Goal: Task Accomplishment & Management: Use online tool/utility

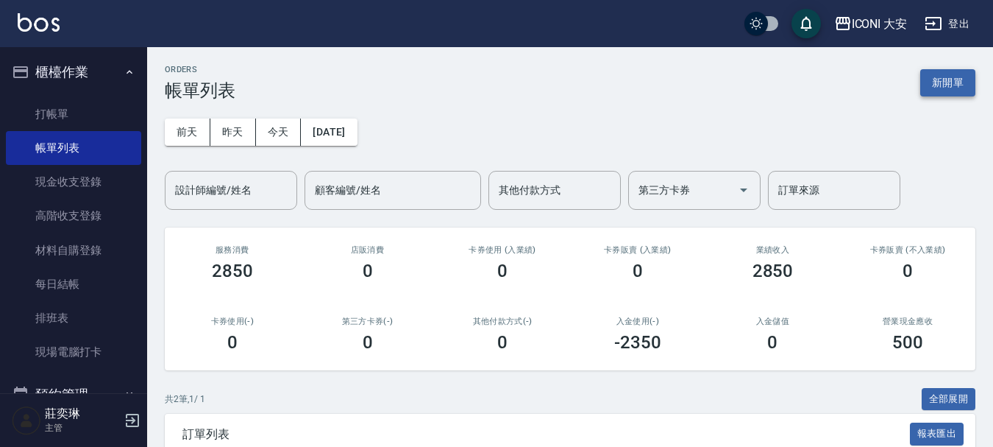
click at [947, 80] on button "新開單" at bounding box center [947, 82] width 55 height 27
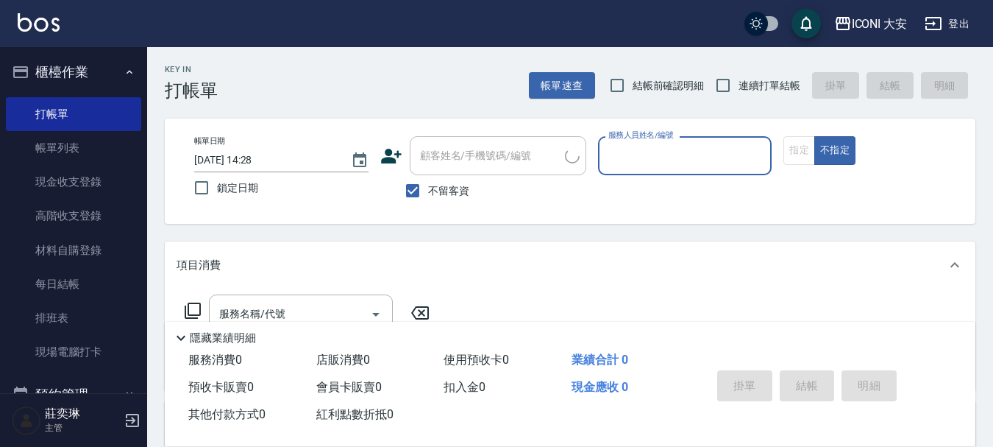
click at [680, 157] on input "服務人員姓名/編號" at bounding box center [685, 156] width 161 height 26
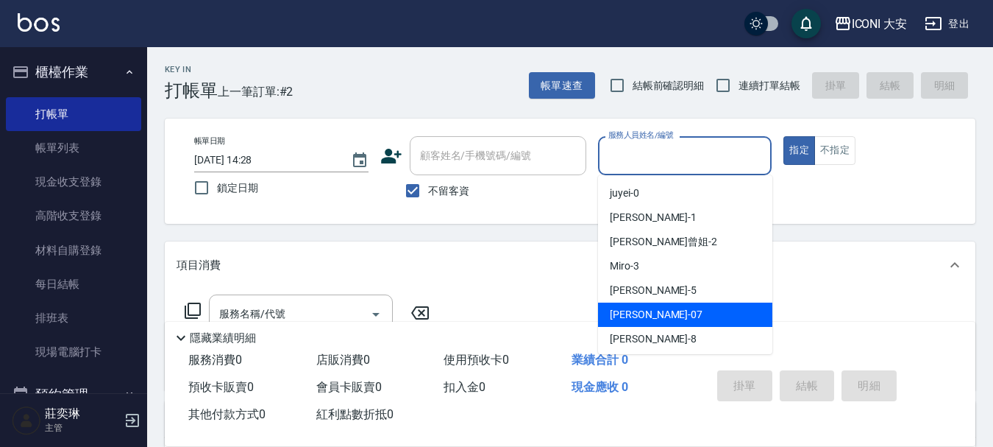
click at [633, 314] on span "[PERSON_NAME] -07" at bounding box center [656, 314] width 93 height 15
type input "[PERSON_NAME]-07"
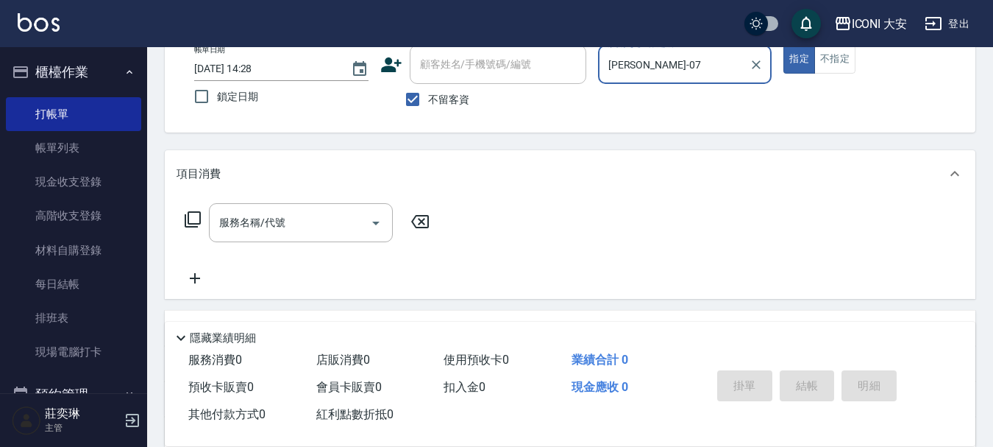
scroll to position [221, 0]
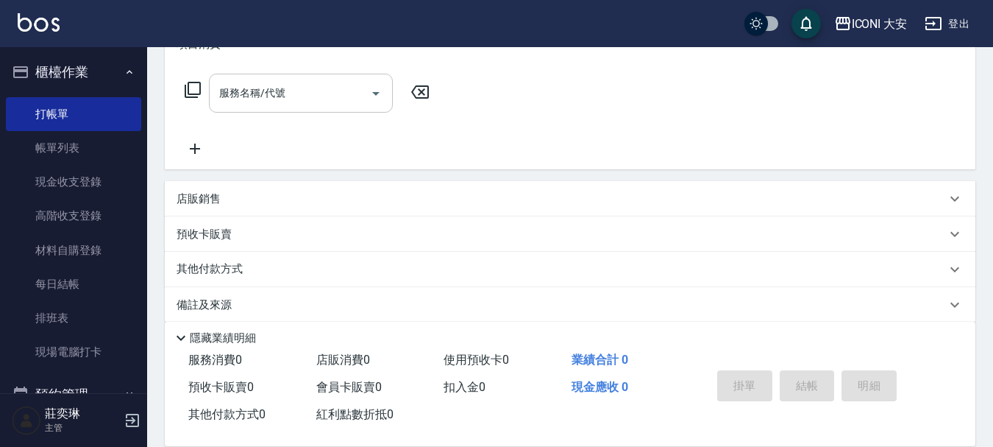
click at [264, 102] on input "服務名稱/代號" at bounding box center [290, 93] width 149 height 26
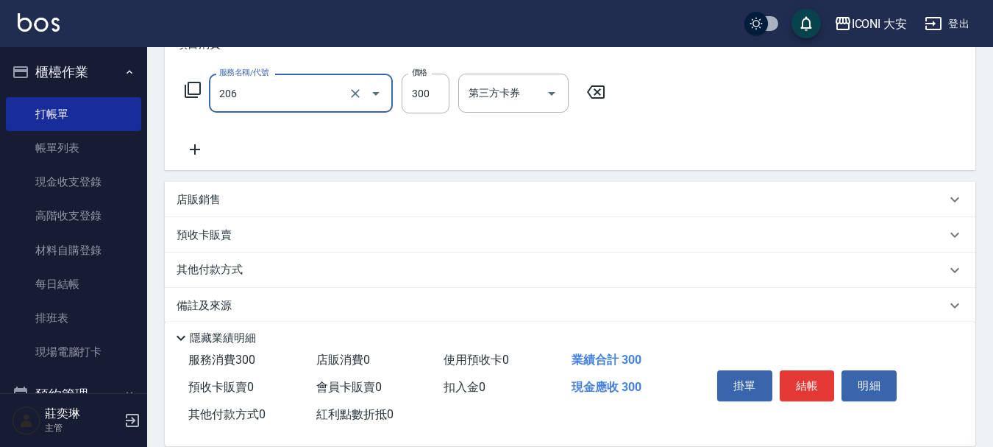
type input "洗髮(206)"
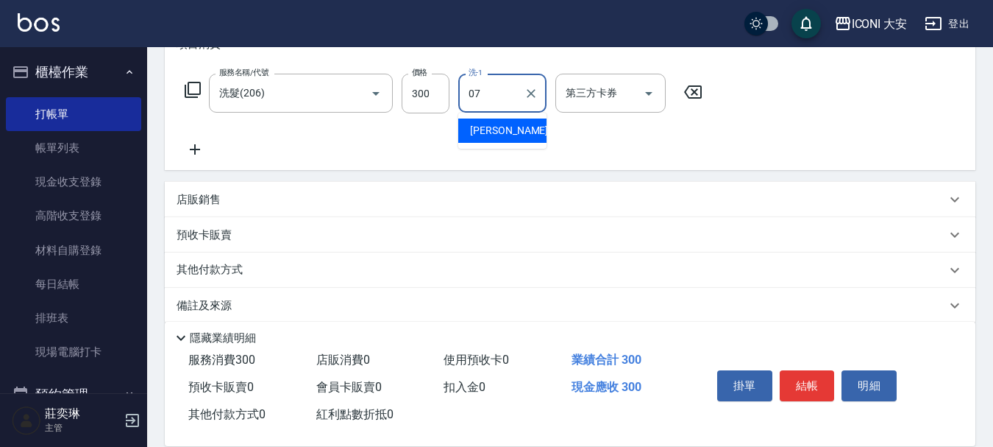
type input "[PERSON_NAME]-07"
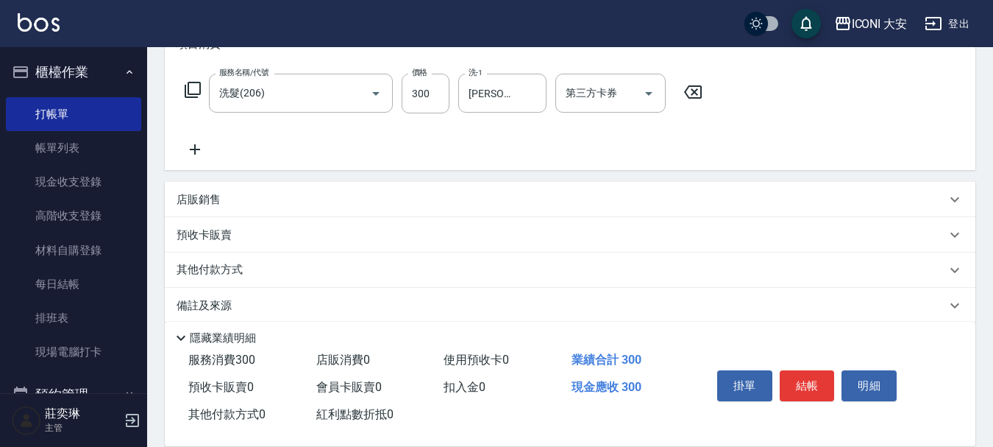
click at [192, 146] on icon at bounding box center [195, 150] width 37 height 18
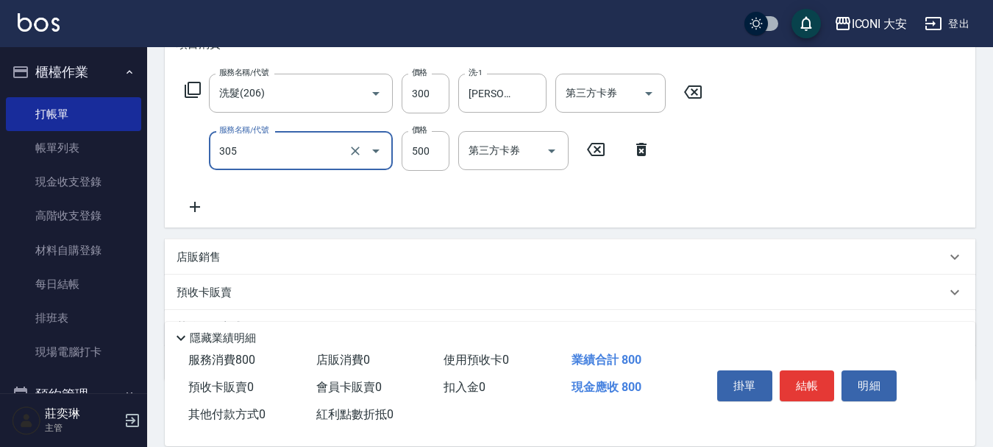
type input "剪髮(305)"
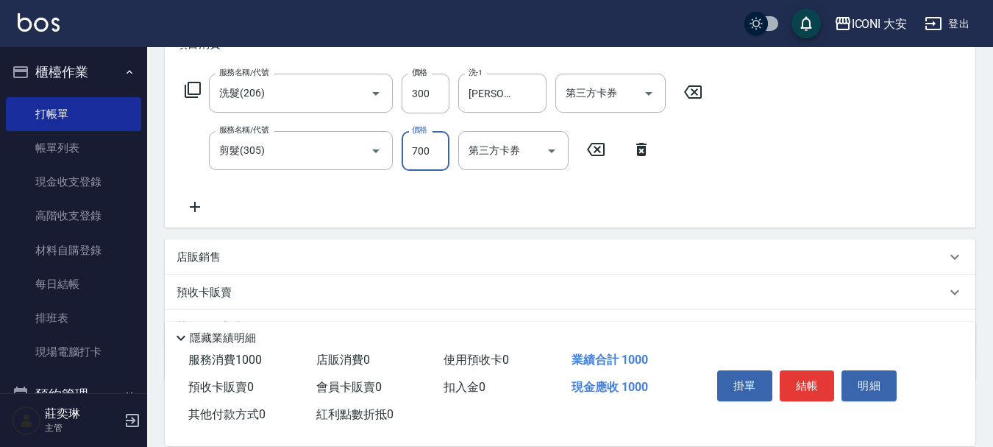
type input "700"
click at [819, 381] on button "結帳" at bounding box center [807, 385] width 55 height 31
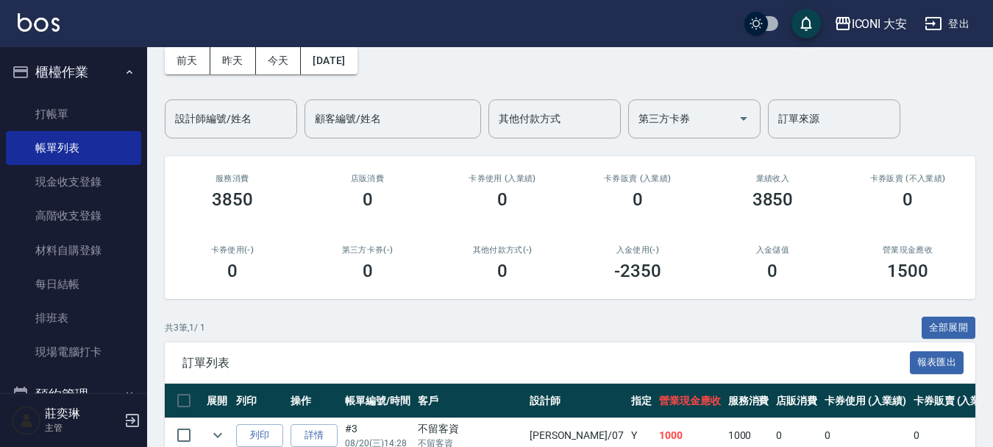
scroll to position [217, 0]
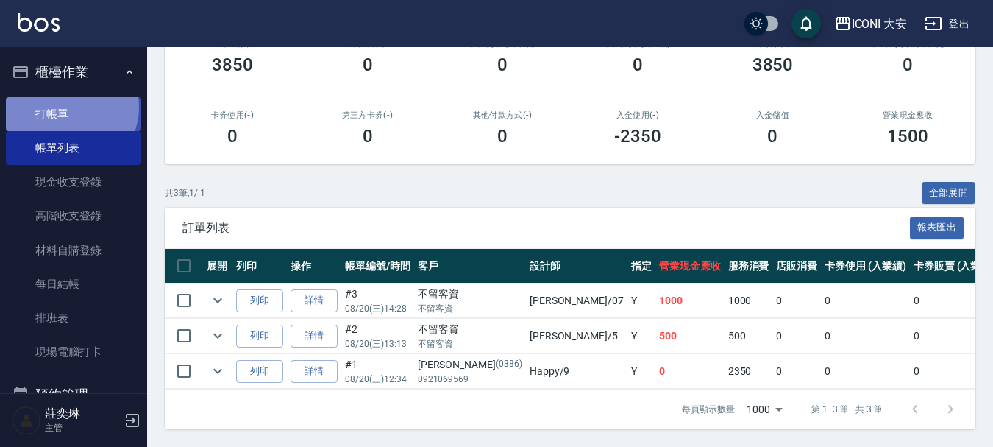
click at [67, 107] on link "打帳單" at bounding box center [73, 114] width 135 height 34
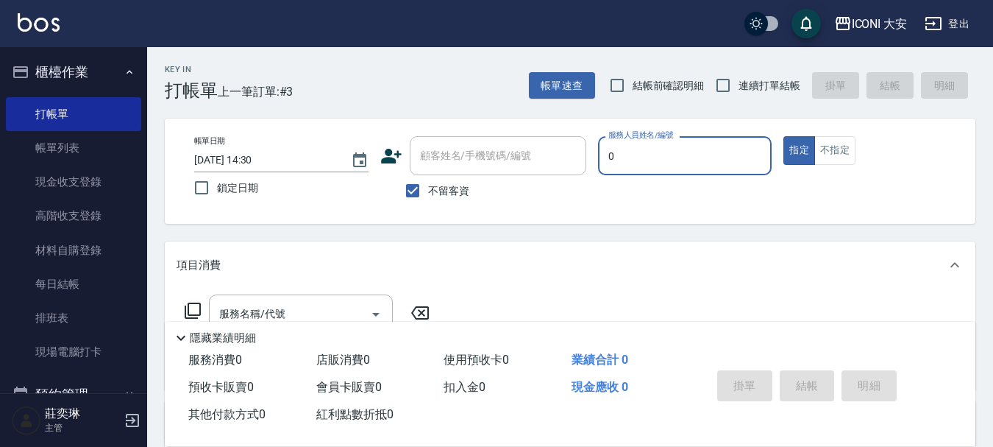
type input "juyei-0"
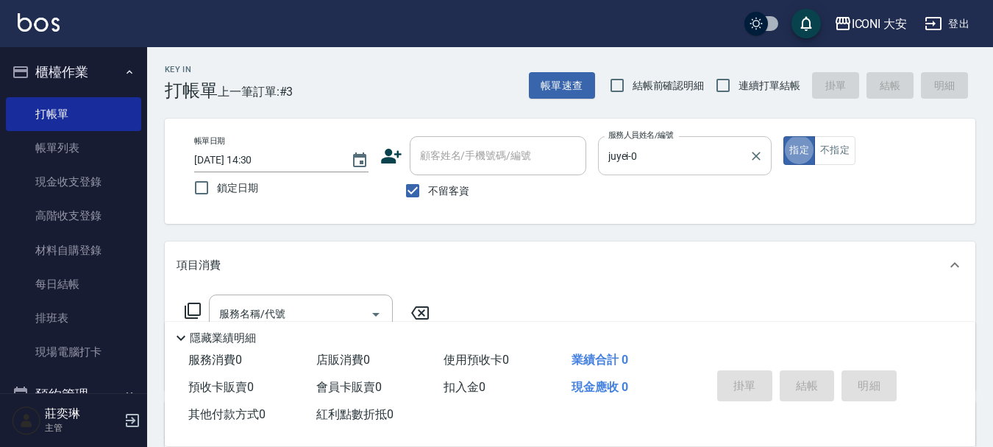
type button "true"
click at [794, 149] on button "指定" at bounding box center [800, 150] width 32 height 29
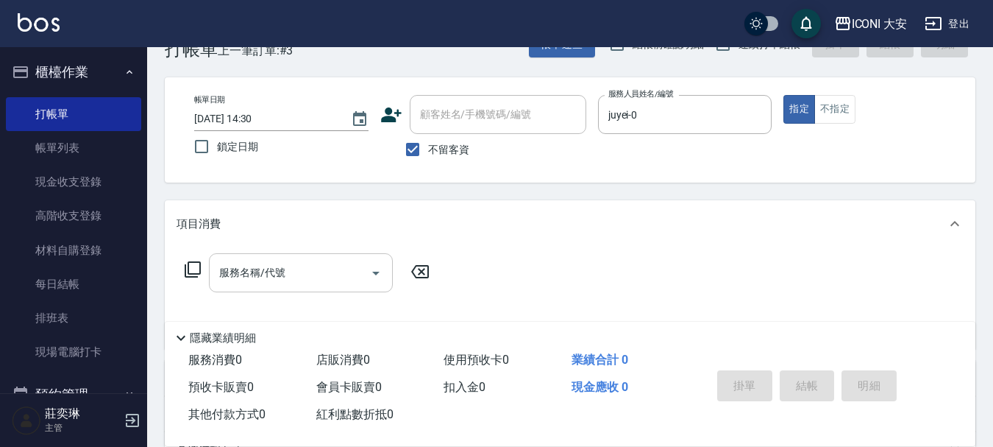
scroll to position [74, 0]
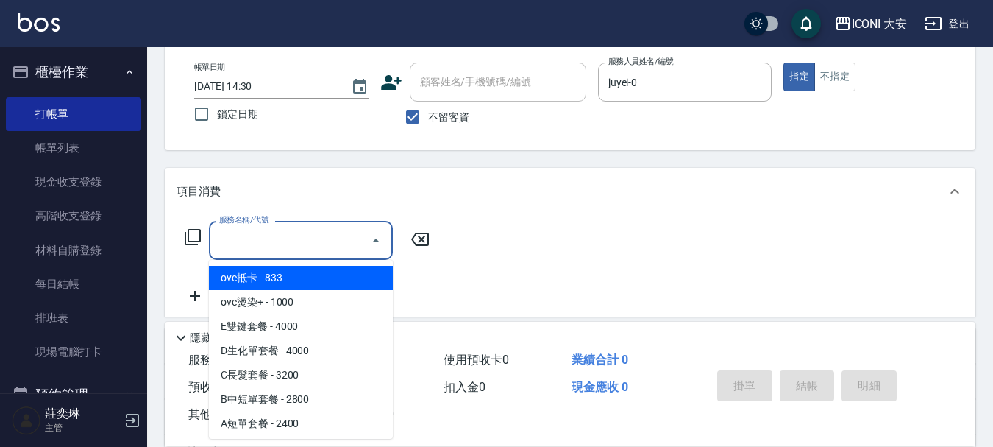
drag, startPoint x: 297, startPoint y: 236, endPoint x: 297, endPoint y: 245, distance: 8.8
click at [297, 245] on input "服務名稱/代號" at bounding box center [290, 240] width 149 height 26
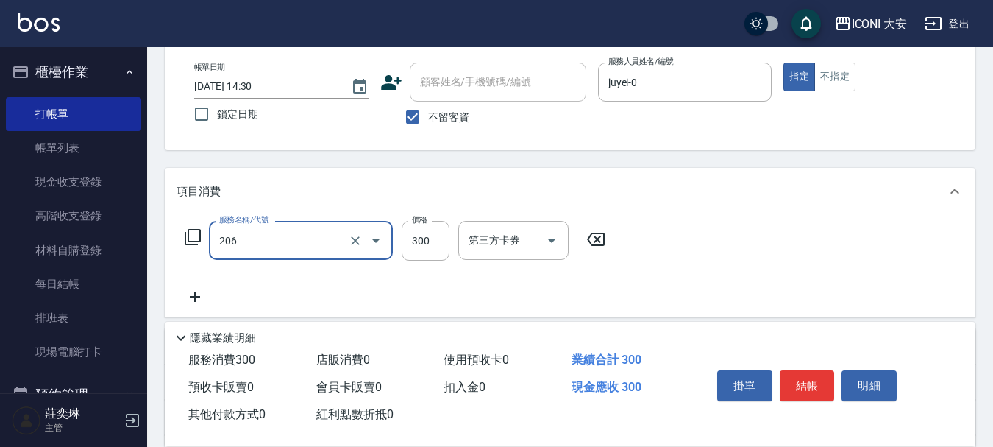
type input "洗髮(206)"
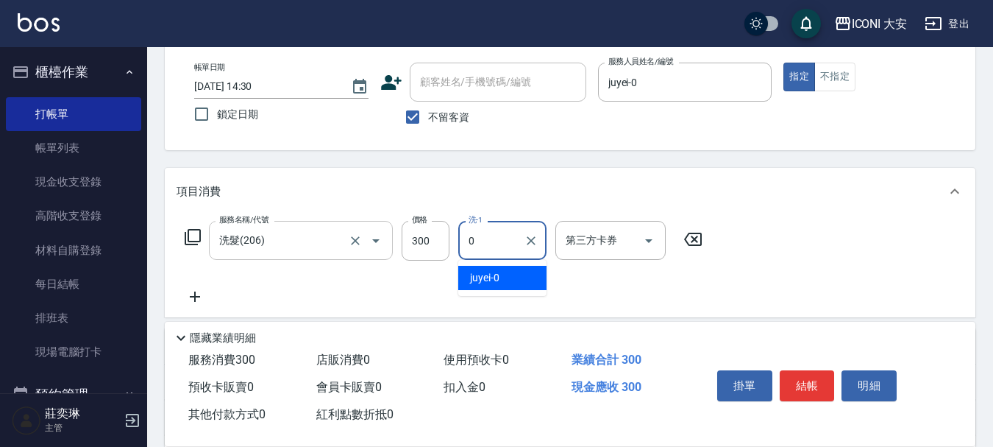
type input "juyei-0"
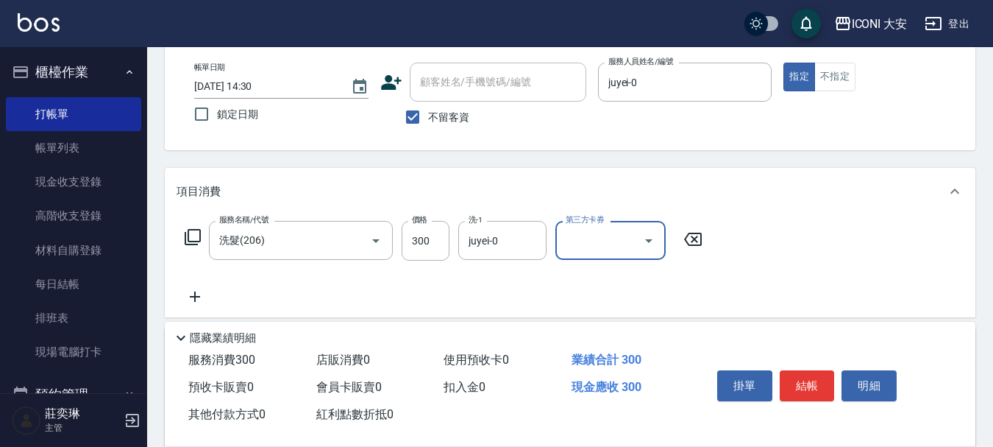
click at [197, 292] on icon at bounding box center [195, 297] width 37 height 18
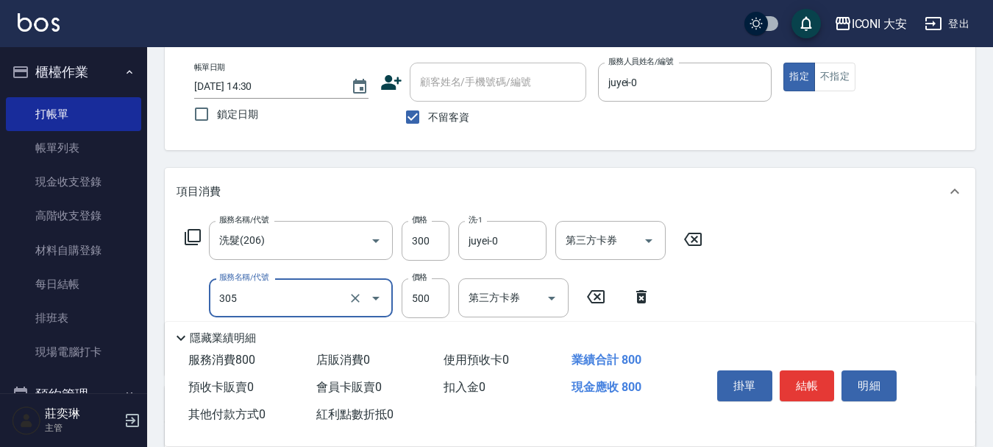
type input "剪髮(305)"
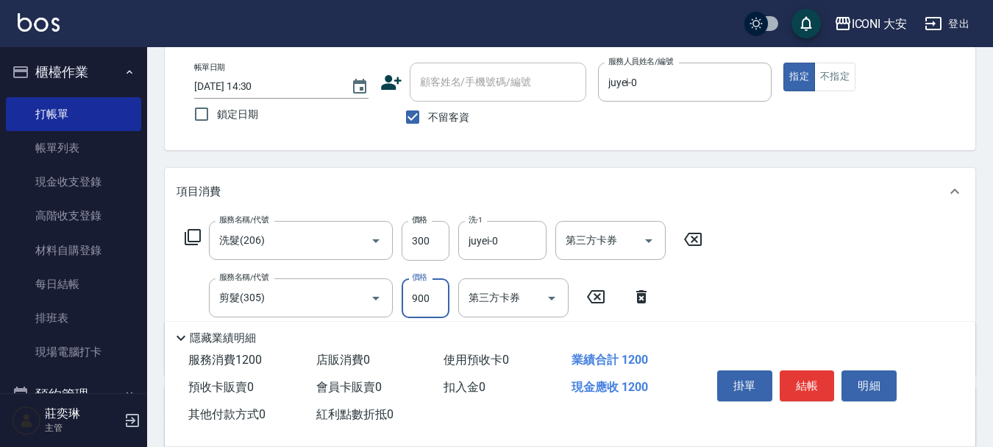
type input "900"
click at [804, 380] on button "結帳" at bounding box center [807, 385] width 55 height 31
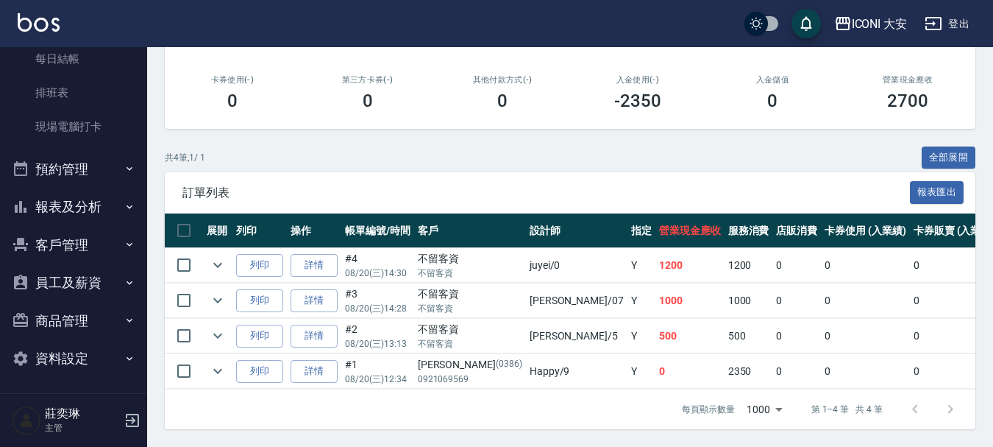
scroll to position [227, 0]
click at [86, 206] on button "報表及分析" at bounding box center [73, 204] width 135 height 38
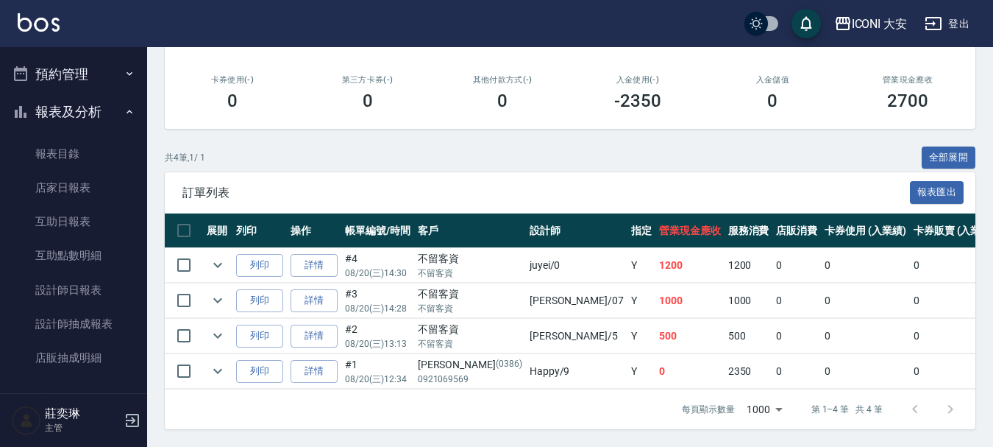
scroll to position [448, 0]
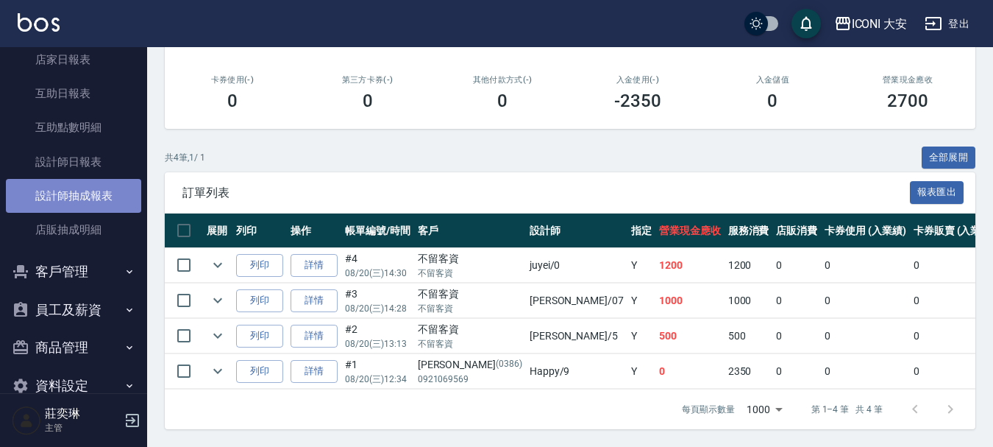
click at [91, 200] on link "設計師抽成報表" at bounding box center [73, 196] width 135 height 34
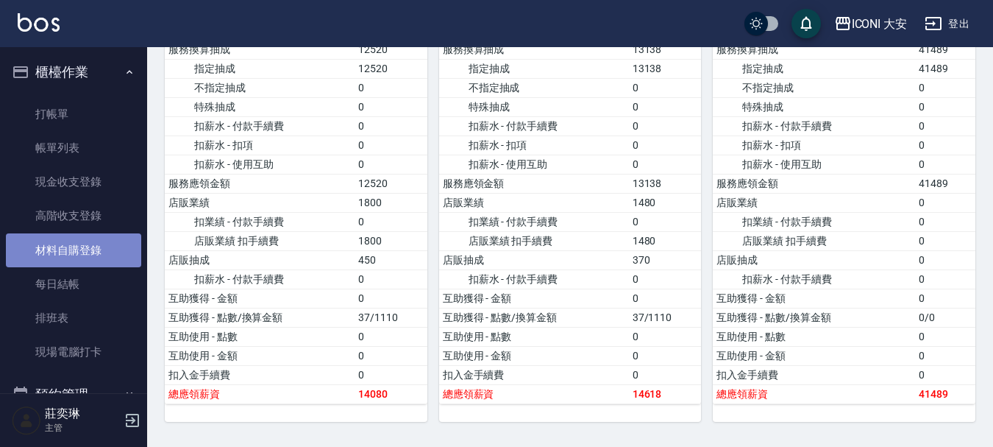
click at [79, 247] on link "材料自購登錄" at bounding box center [73, 250] width 135 height 34
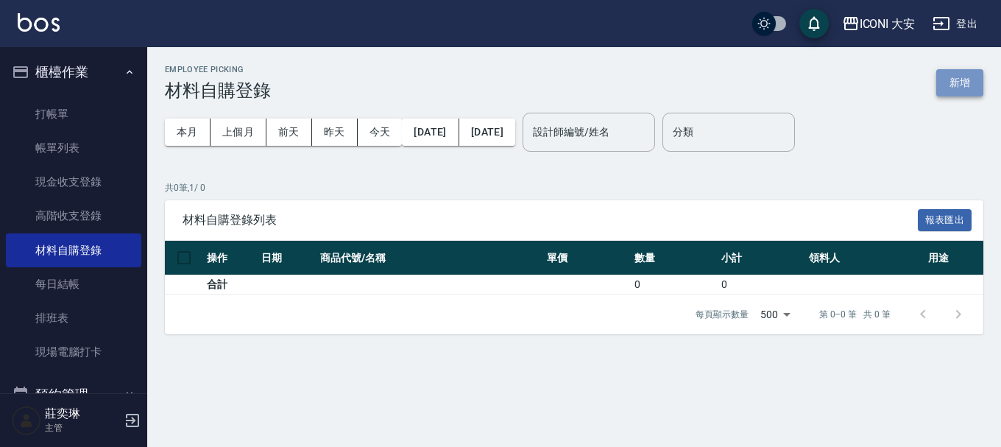
click at [955, 81] on button "新增" at bounding box center [959, 82] width 47 height 27
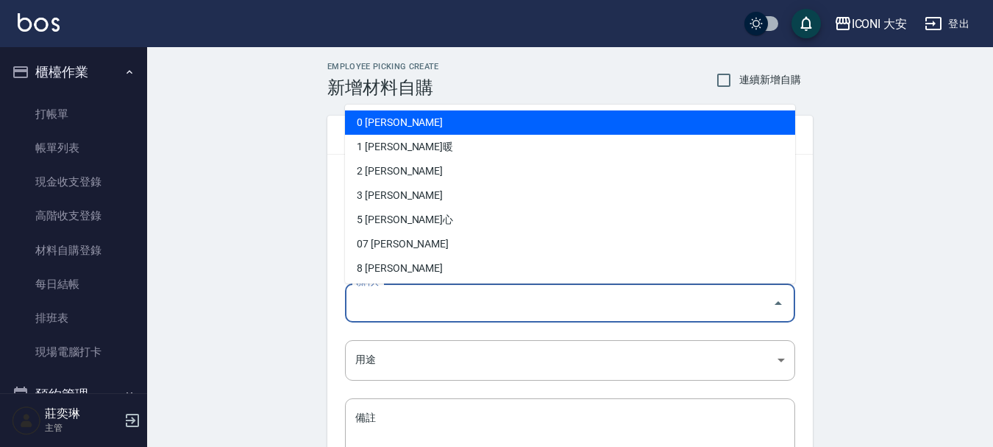
click at [430, 303] on input "領料人" at bounding box center [559, 303] width 415 height 26
click at [383, 119] on li "0 [PERSON_NAME]" at bounding box center [570, 122] width 450 height 24
type input "[PERSON_NAME]"
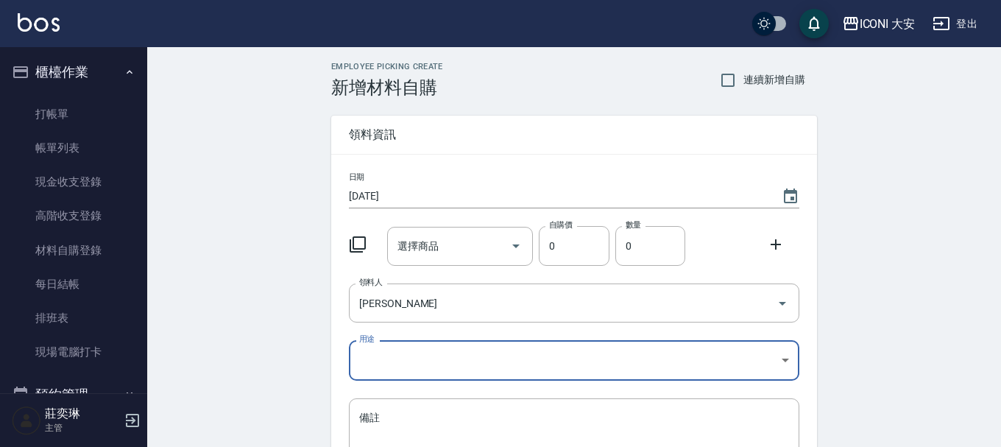
click at [386, 364] on body "ICONI 大安 登出 櫃檯作業 打帳單 帳單列表 現金收支登錄 高階收支登錄 材料自購登錄 每日結帳 排班表 現場電腦打卡 預約管理 預約管理 單日預約紀錄…" at bounding box center [500, 303] width 1001 height 606
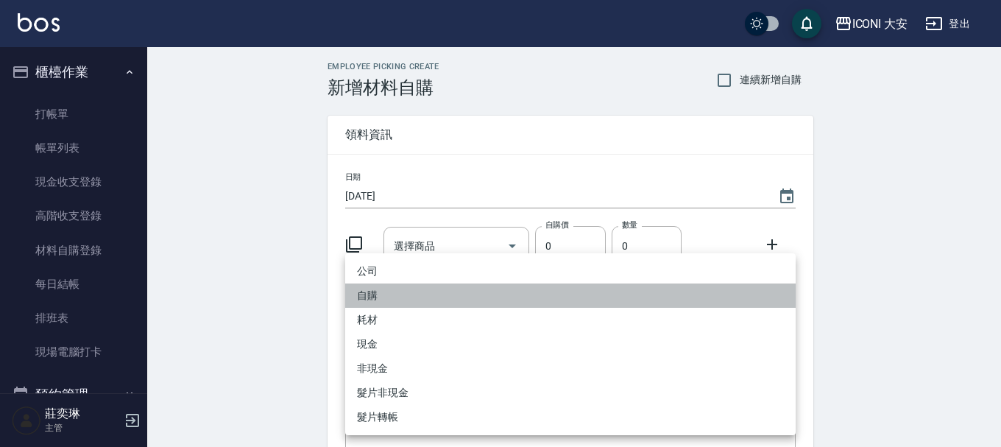
click at [380, 296] on li "自購" at bounding box center [570, 295] width 450 height 24
type input "自購"
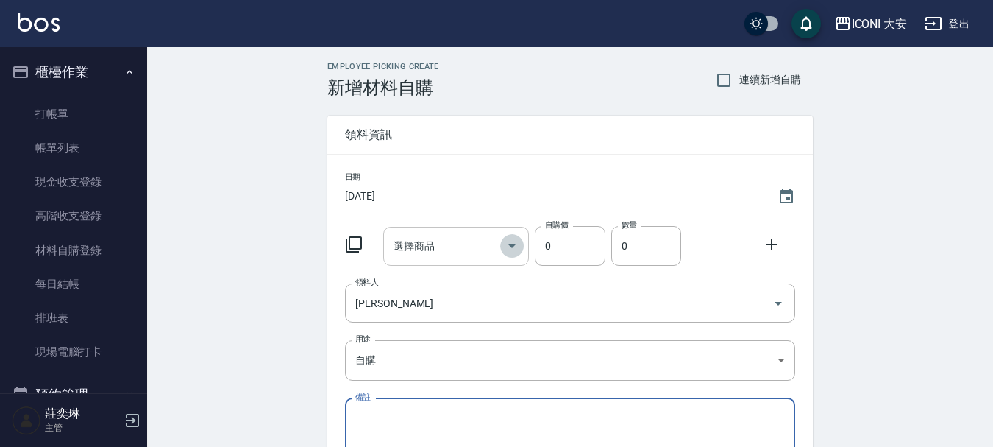
click at [514, 244] on icon "Open" at bounding box center [512, 246] width 18 height 18
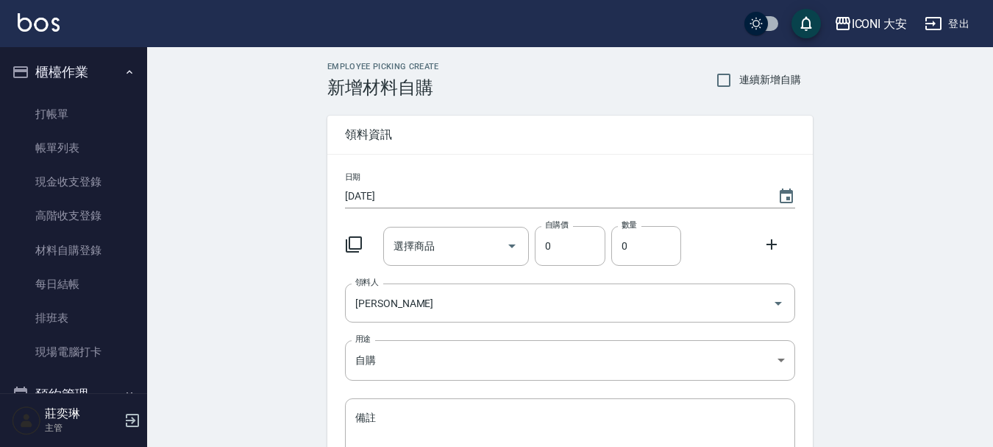
click at [347, 241] on icon at bounding box center [354, 244] width 16 height 16
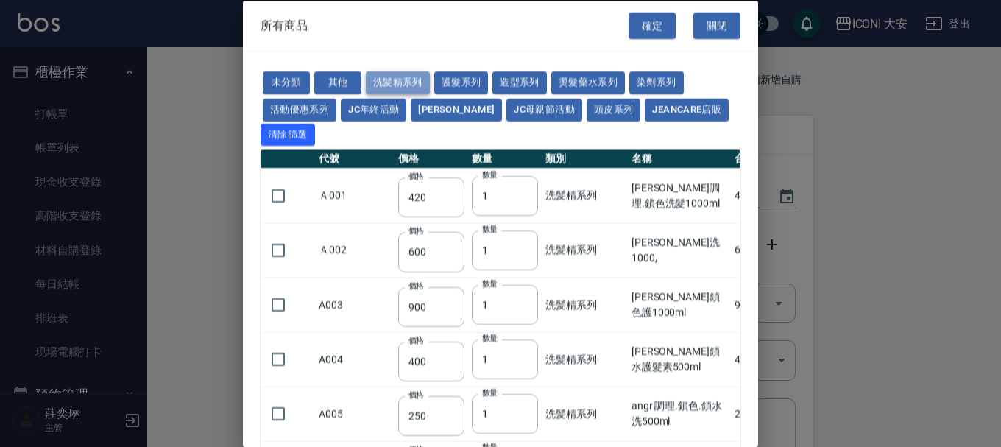
click at [394, 82] on button "洗髪精系列" at bounding box center [398, 82] width 64 height 23
type input "585"
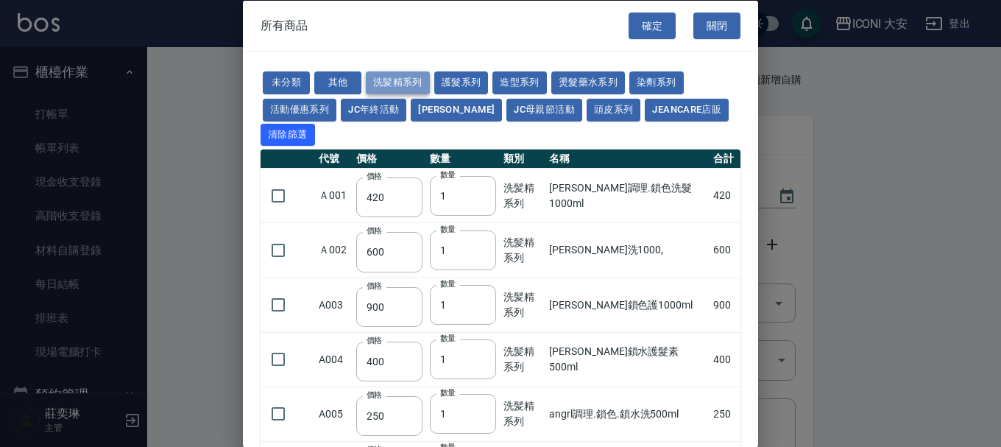
click at [402, 75] on button "洗髪精系列" at bounding box center [398, 82] width 64 height 23
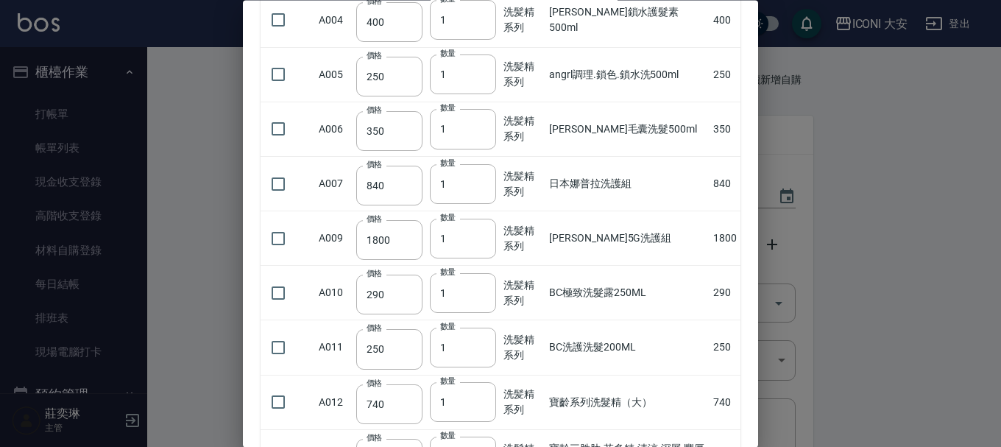
scroll to position [368, 0]
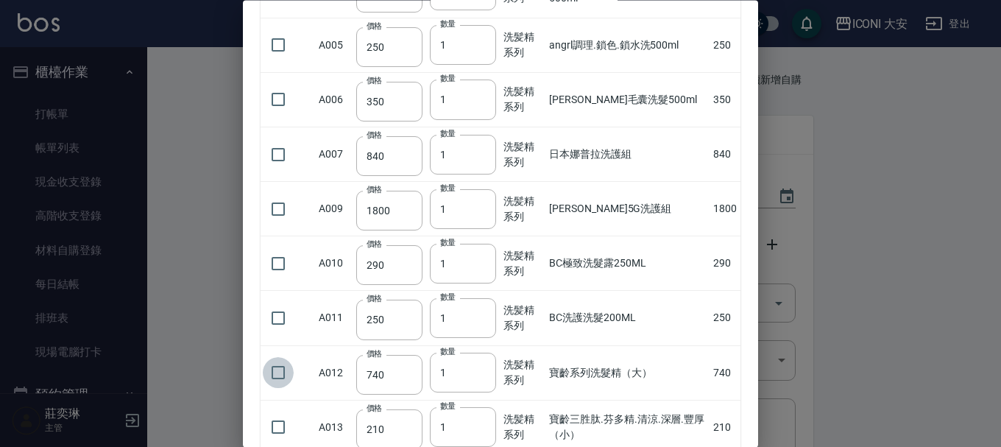
click at [281, 374] on input "checkbox" at bounding box center [278, 373] width 31 height 31
checkbox input "true"
type input "2"
click at [482, 372] on input "2" at bounding box center [463, 373] width 66 height 40
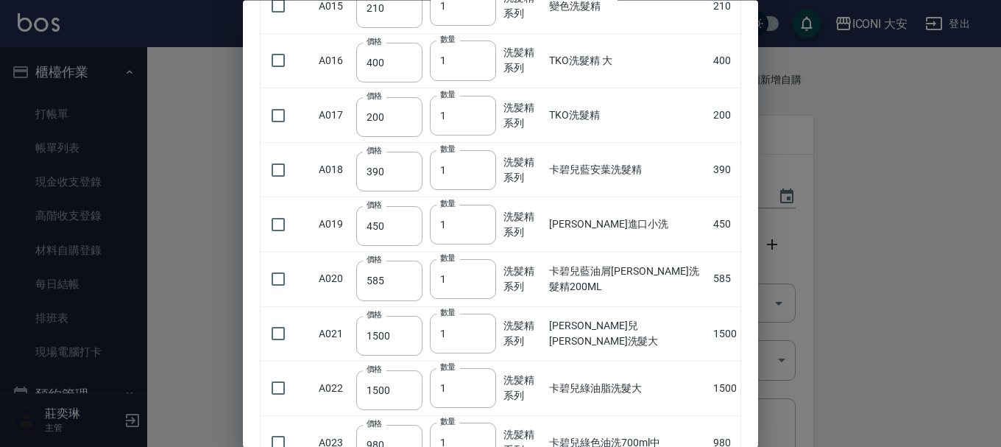
scroll to position [1030, 0]
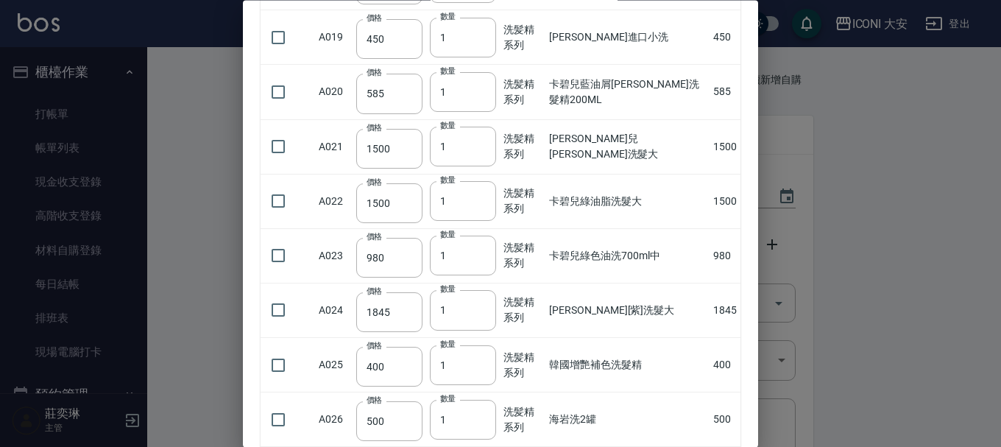
click at [886, 275] on div at bounding box center [500, 223] width 1001 height 447
click at [194, 46] on div at bounding box center [500, 223] width 1001 height 447
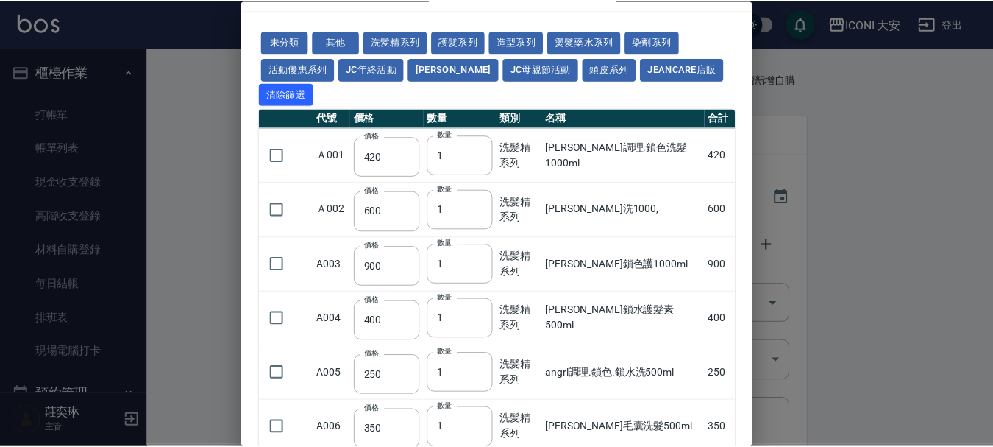
scroll to position [0, 0]
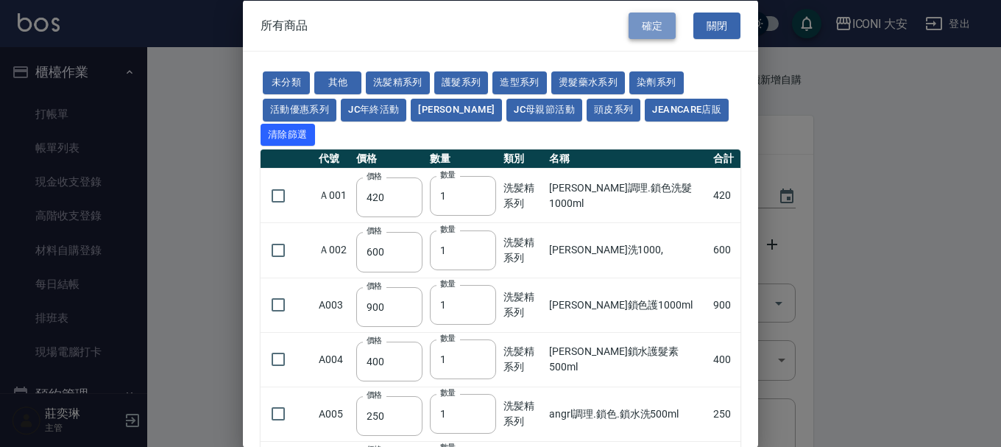
click at [628, 18] on button "確定" at bounding box center [651, 25] width 47 height 27
type input "寶齡系列洗髮精（大）"
type input "740"
type input "2"
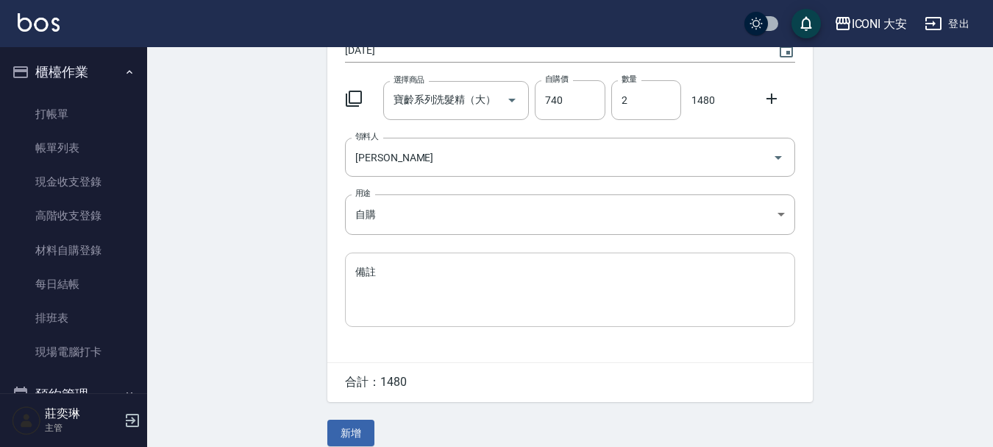
scroll to position [162, 0]
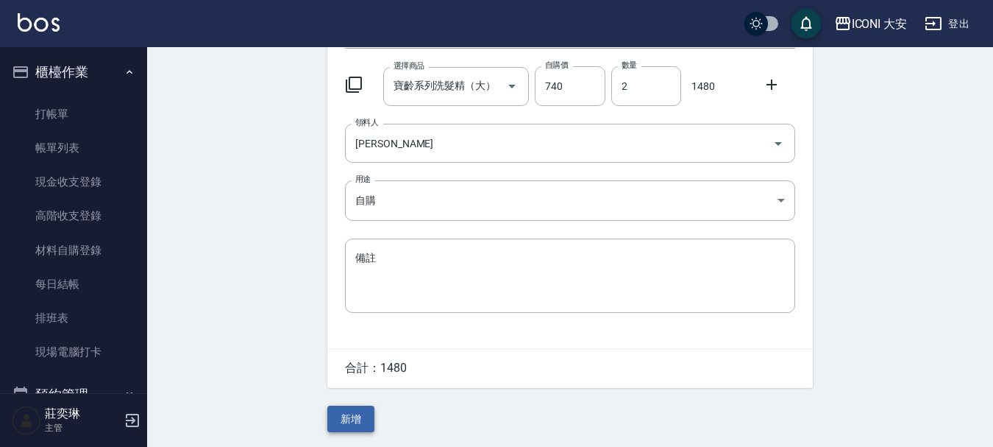
click at [355, 417] on button "新增" at bounding box center [350, 418] width 47 height 27
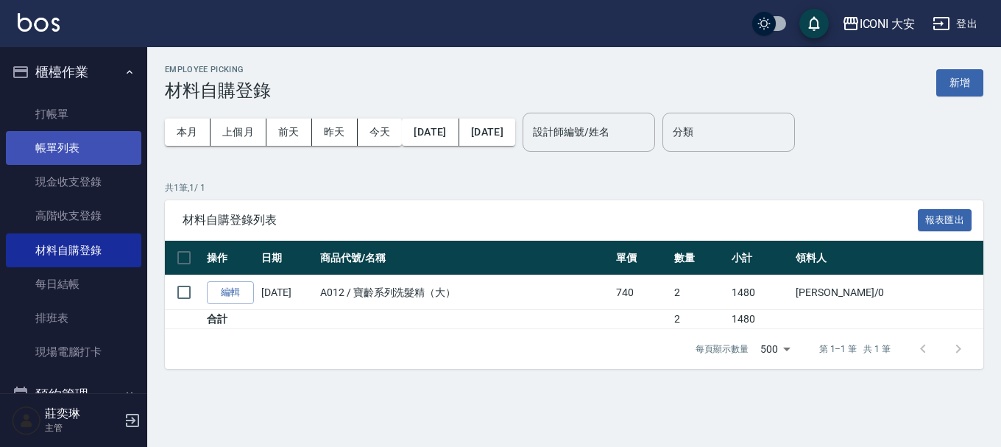
click at [82, 146] on link "帳單列表" at bounding box center [73, 148] width 135 height 34
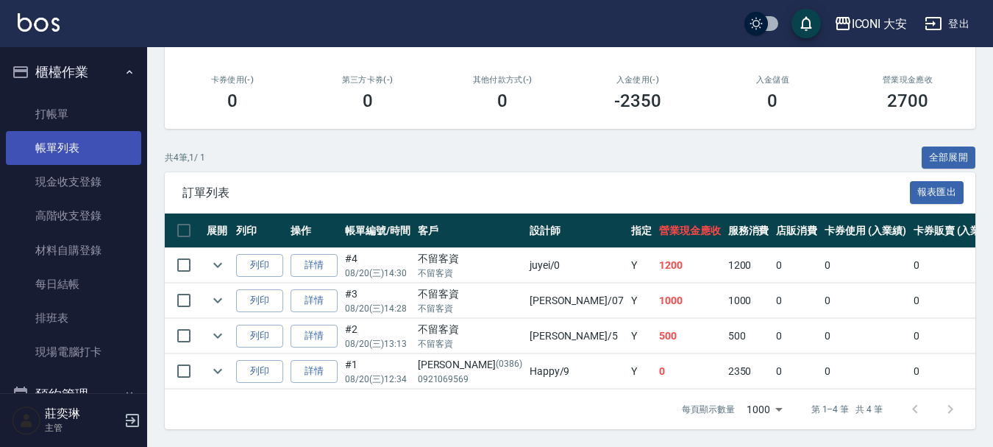
scroll to position [252, 0]
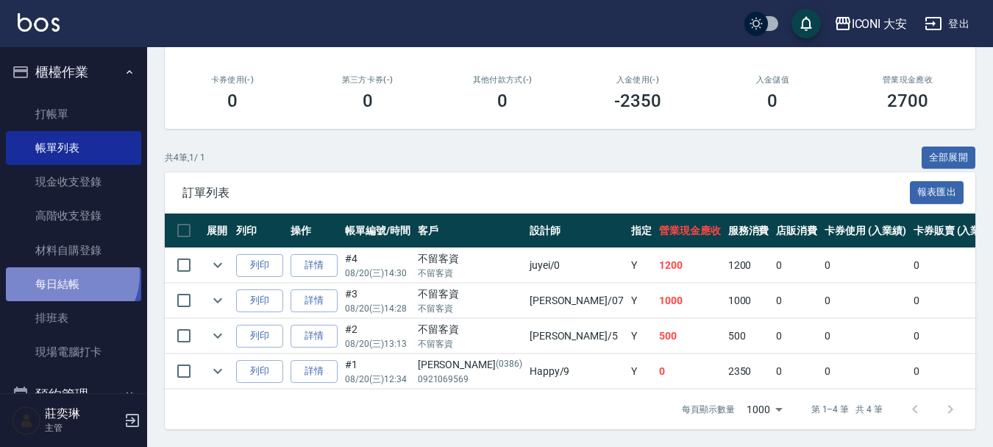
click at [66, 275] on link "每日結帳" at bounding box center [73, 284] width 135 height 34
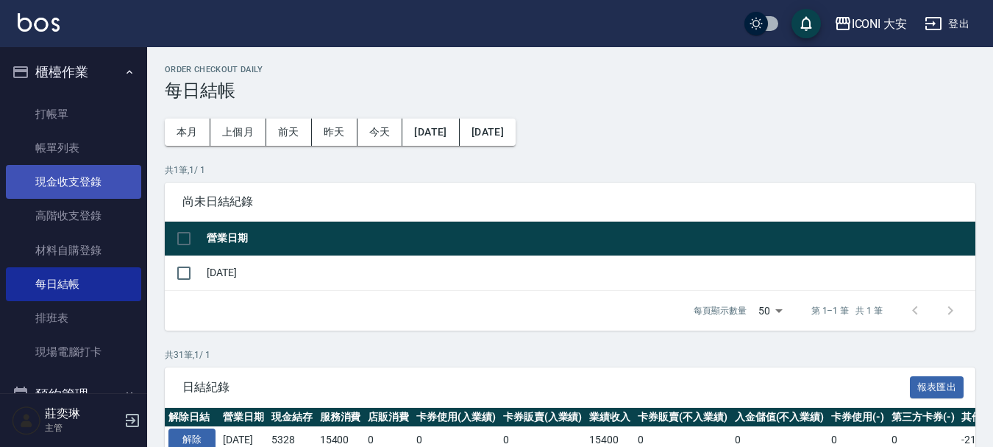
click at [86, 177] on link "現金收支登錄" at bounding box center [73, 182] width 135 height 34
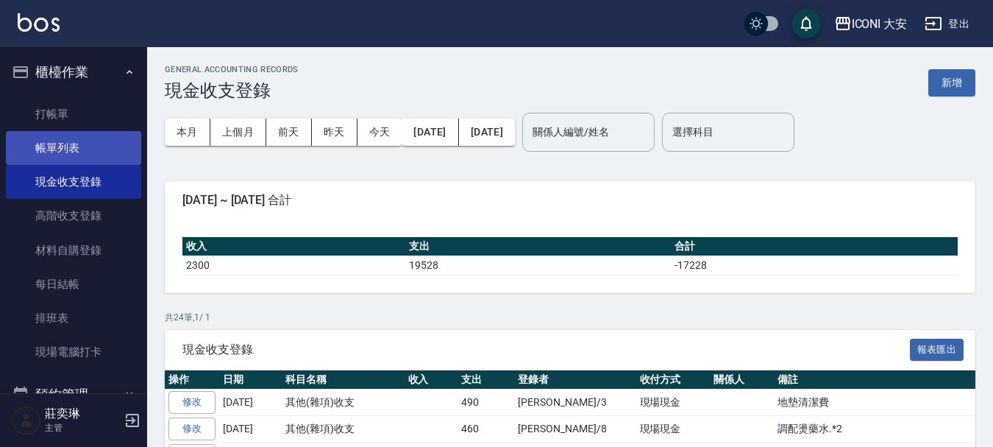
click at [71, 143] on link "帳單列表" at bounding box center [73, 148] width 135 height 34
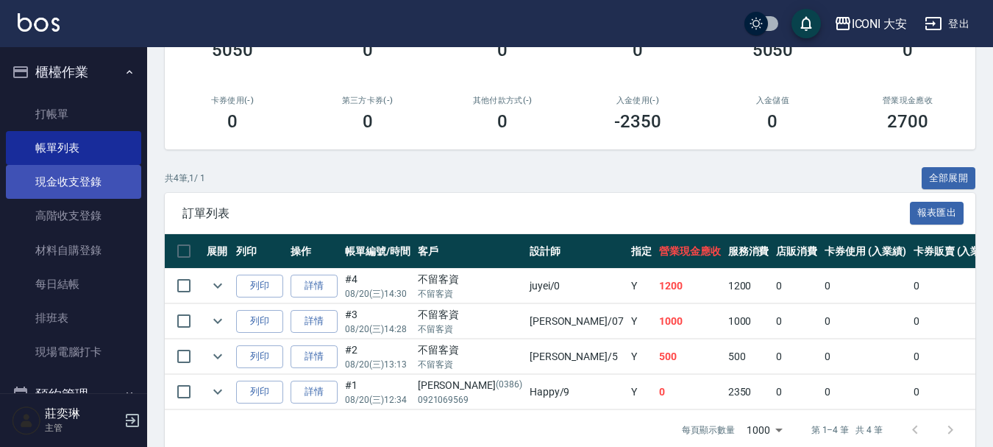
scroll to position [74, 0]
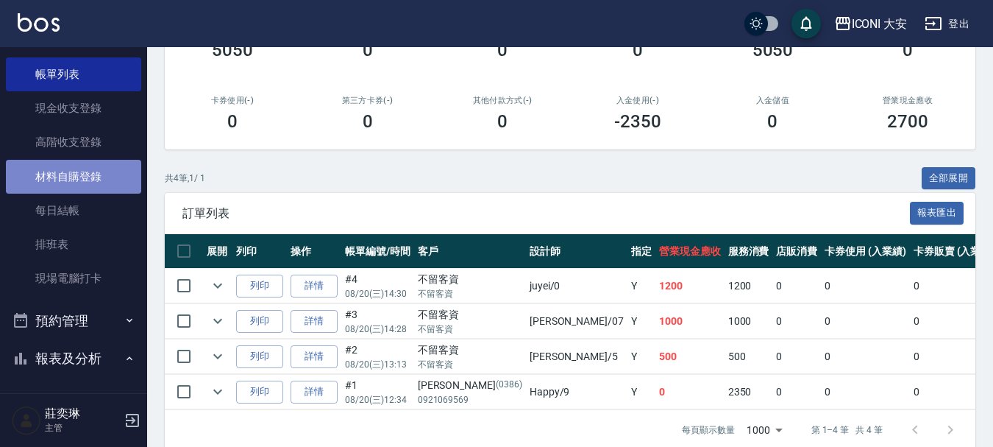
click at [86, 177] on link "材料自購登錄" at bounding box center [73, 177] width 135 height 34
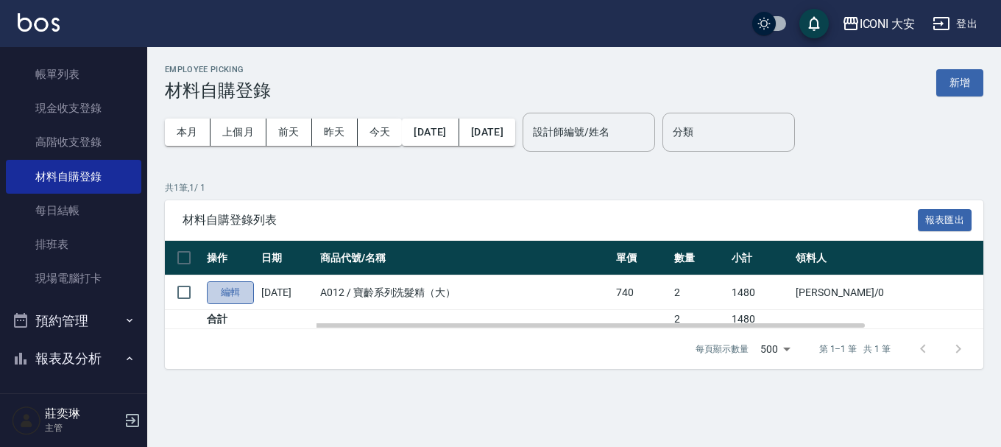
click at [238, 294] on link "編輯" at bounding box center [230, 292] width 47 height 23
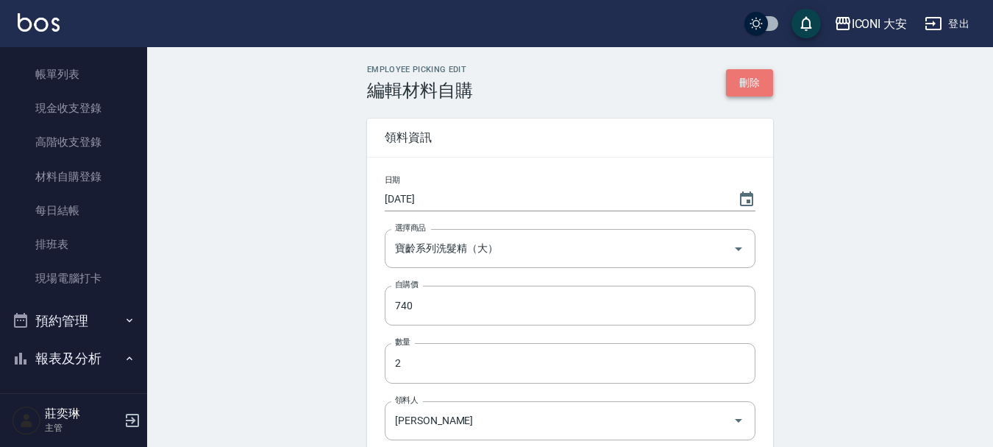
click at [746, 84] on button "刪除" at bounding box center [749, 82] width 47 height 27
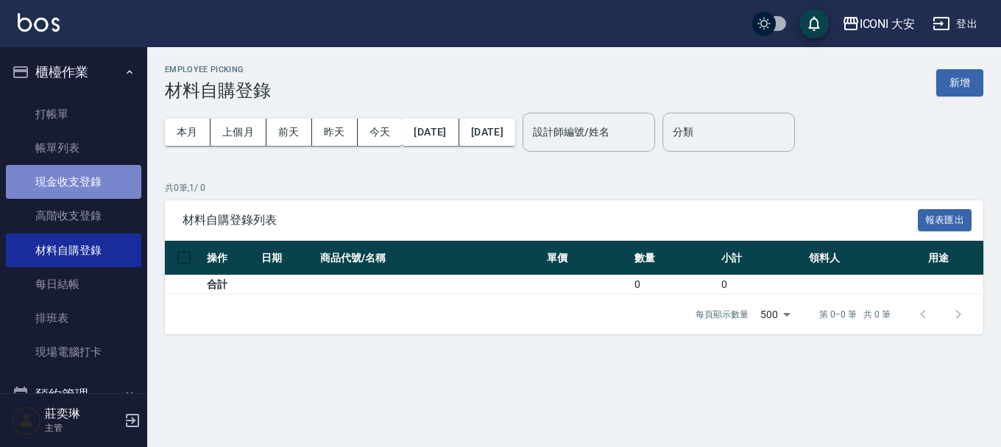
click at [100, 182] on link "現金收支登錄" at bounding box center [73, 182] width 135 height 34
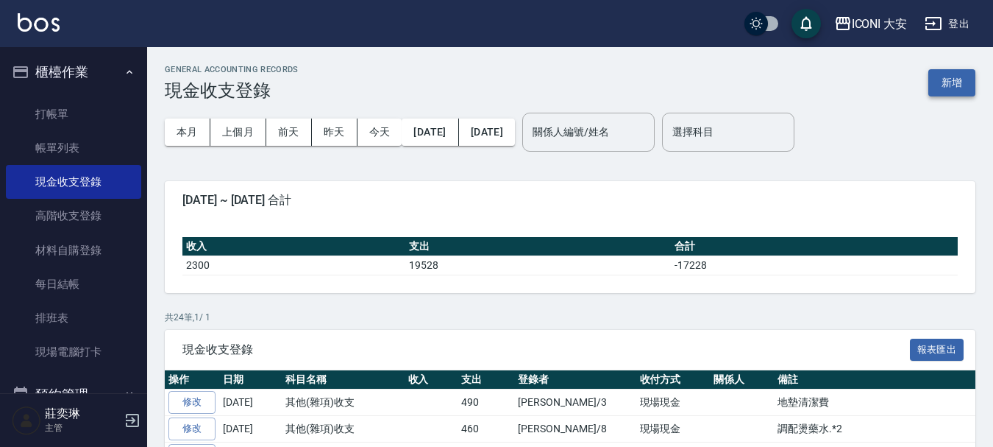
click at [935, 83] on button "新增" at bounding box center [952, 82] width 47 height 27
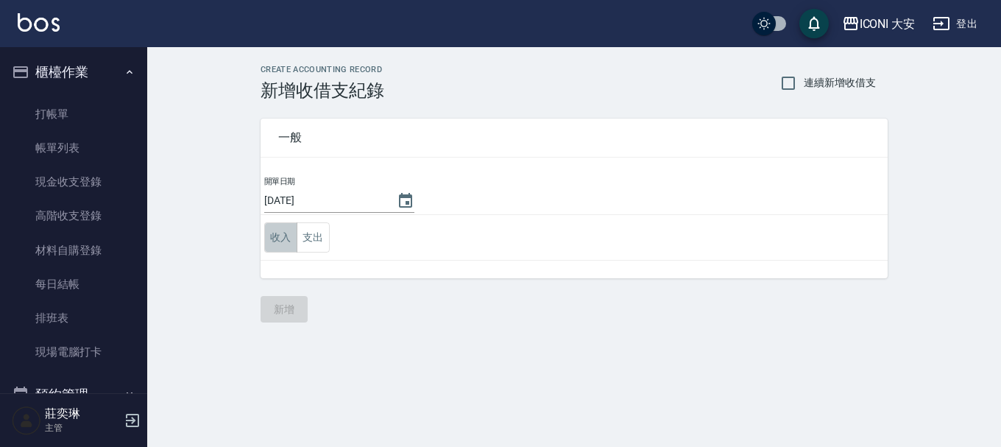
click at [278, 232] on button "收入" at bounding box center [280, 237] width 33 height 30
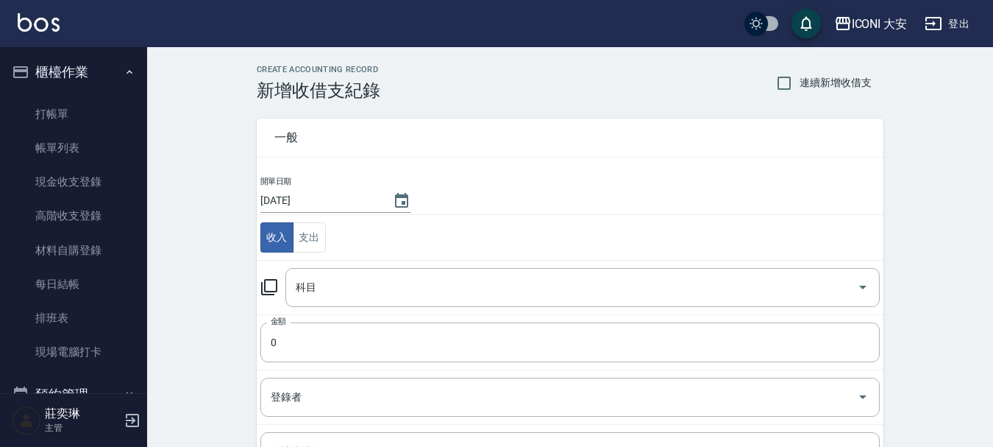
click at [271, 290] on icon at bounding box center [269, 287] width 18 height 18
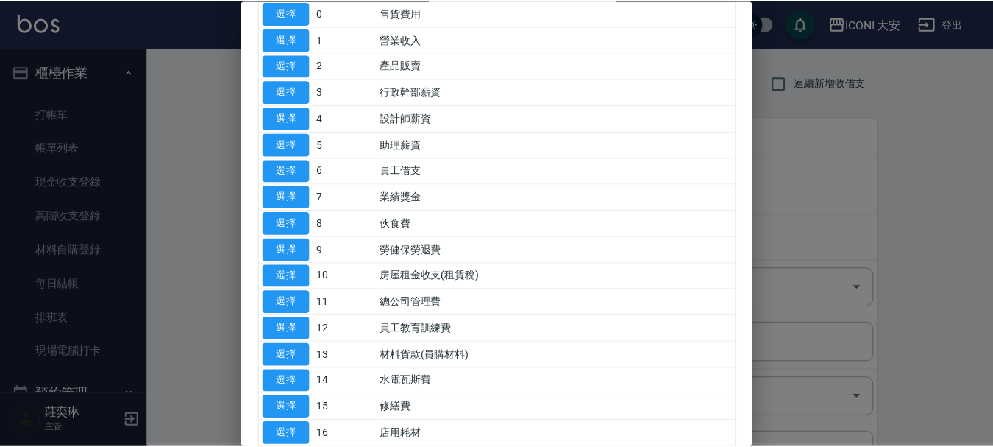
scroll to position [221, 0]
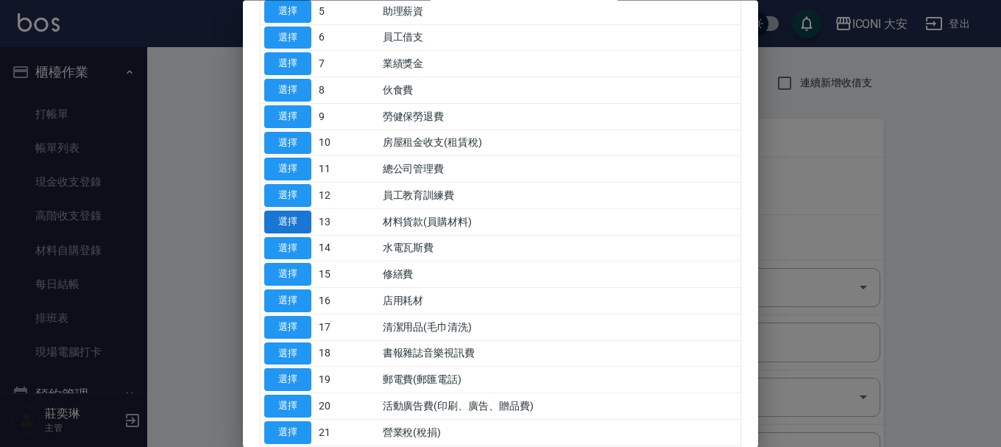
click at [285, 219] on button "選擇" at bounding box center [287, 221] width 47 height 23
type input "13 材料貨款(員購材料)"
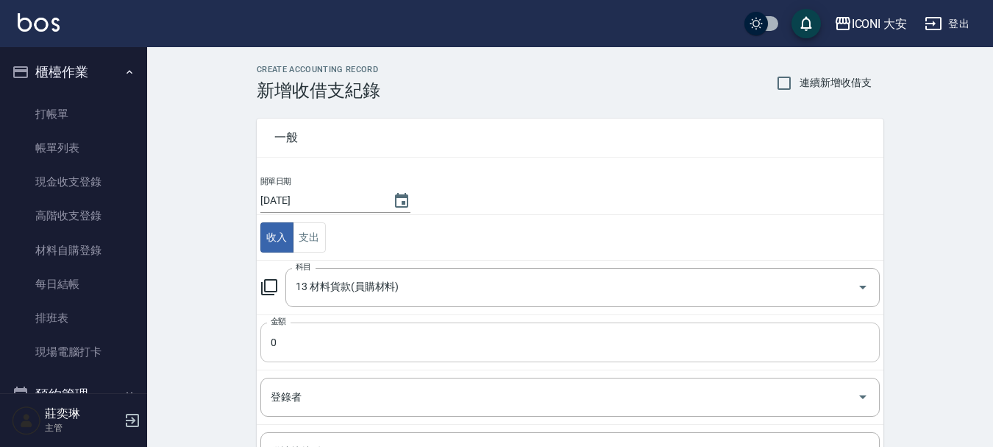
click at [296, 344] on input "0" at bounding box center [570, 342] width 620 height 40
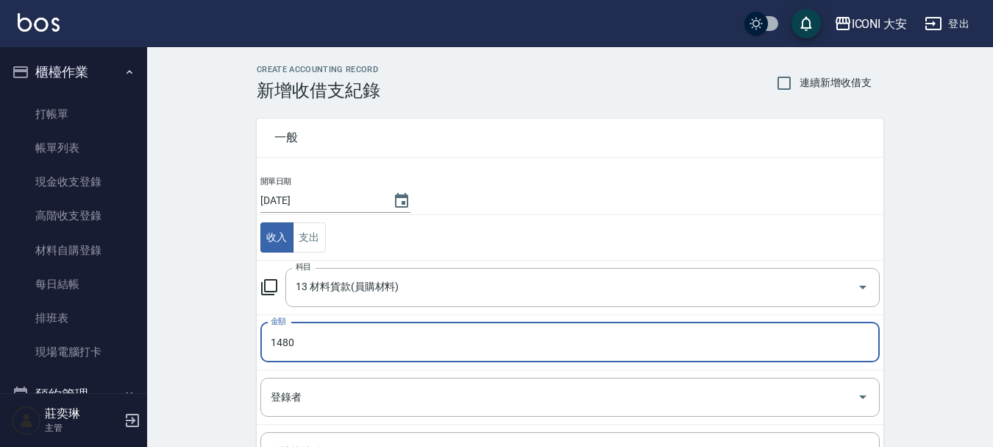
type input "1480"
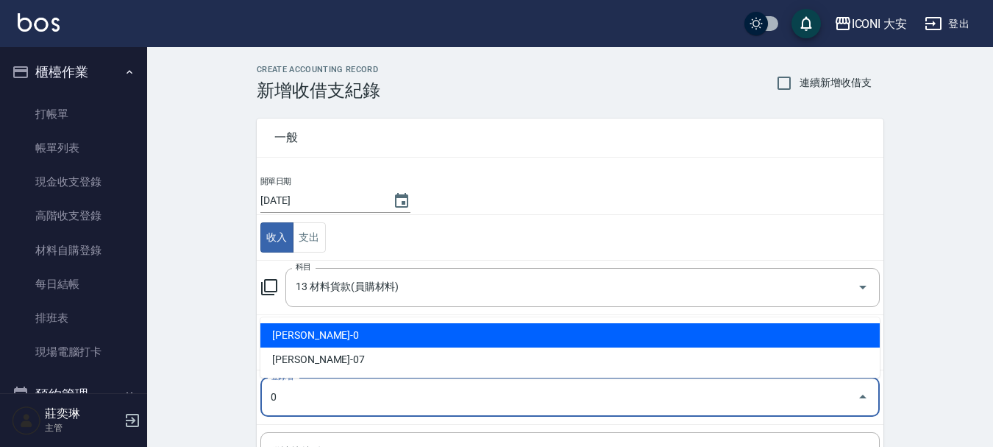
type input "[PERSON_NAME]-0"
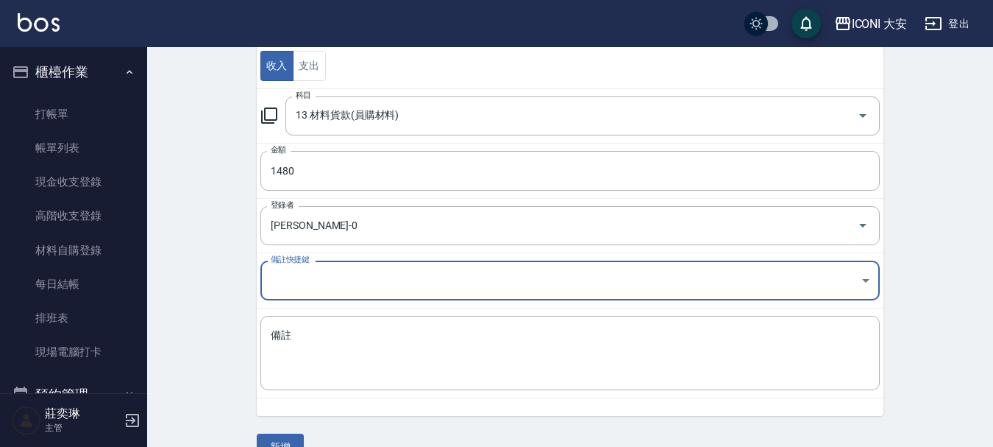
scroll to position [172, 0]
click at [309, 327] on textarea "備註" at bounding box center [570, 352] width 599 height 50
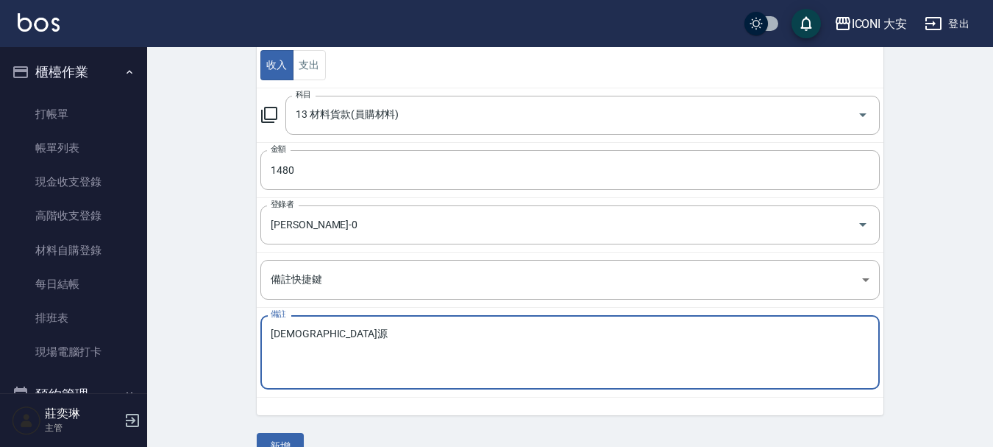
drag, startPoint x: 324, startPoint y: 334, endPoint x: 316, endPoint y: 336, distance: 8.4
click at [316, 336] on textarea "[DEMOGRAPHIC_DATA]源" at bounding box center [570, 352] width 599 height 50
click at [282, 331] on textarea "法源素洗髮精" at bounding box center [570, 352] width 599 height 50
click at [278, 330] on textarea "法源素洗髮精" at bounding box center [570, 352] width 599 height 50
click at [278, 330] on textarea "法 源素洗髮精" at bounding box center [570, 352] width 599 height 50
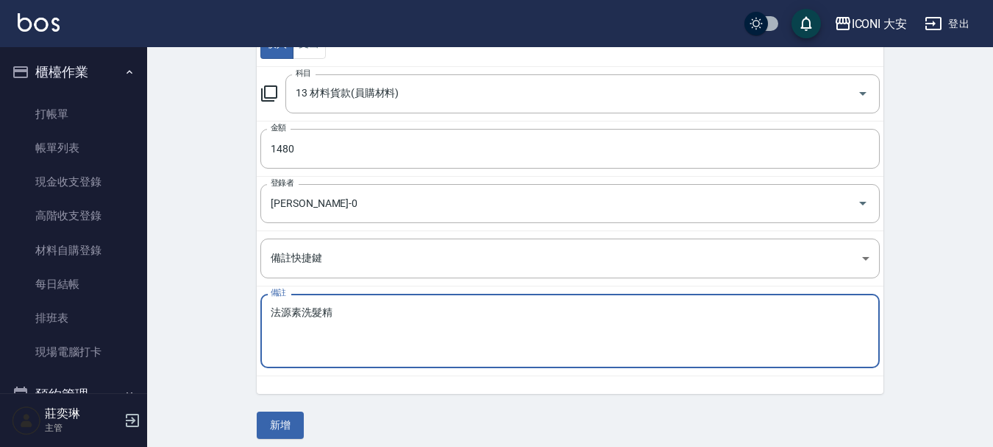
scroll to position [203, 0]
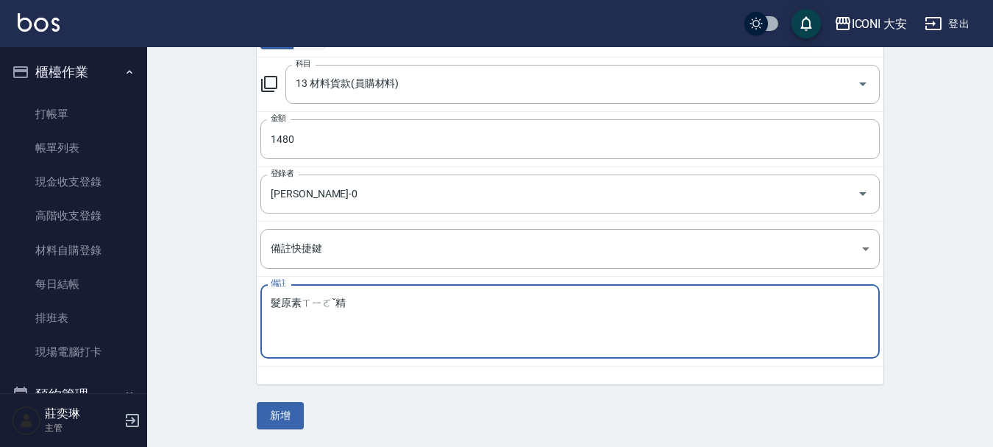
drag, startPoint x: 341, startPoint y: 301, endPoint x: 303, endPoint y: 301, distance: 38.3
click at [303, 301] on textarea "髮原素ㄒㄧㄛˇ精" at bounding box center [570, 322] width 599 height 50
type textarea "髮原素洗髮精"
click at [272, 412] on button "新增" at bounding box center [280, 415] width 47 height 27
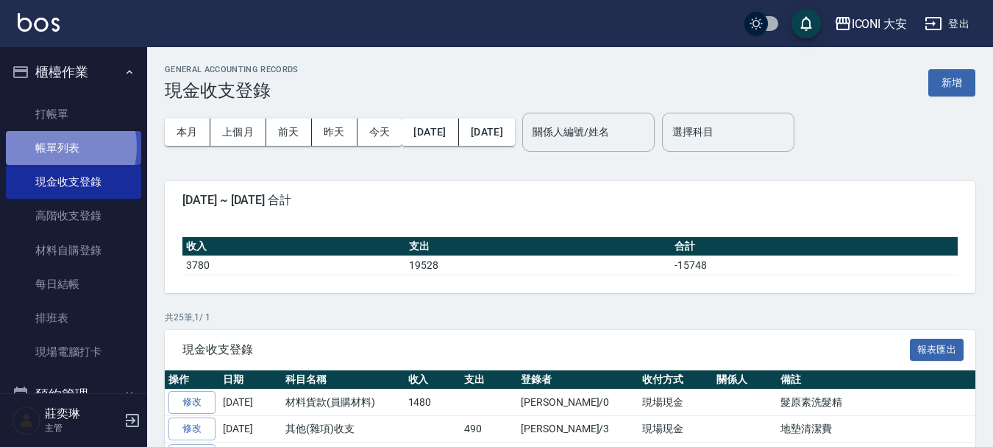
click at [48, 148] on link "帳單列表" at bounding box center [73, 148] width 135 height 34
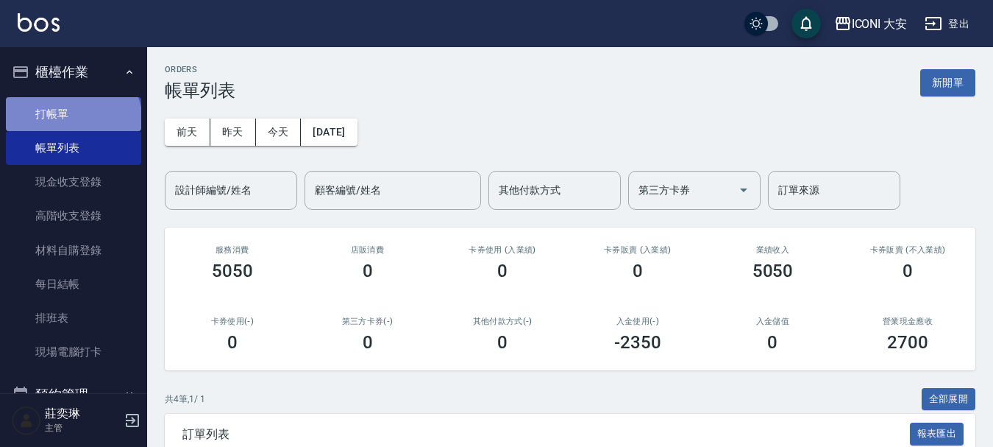
click at [71, 121] on link "打帳單" at bounding box center [73, 114] width 135 height 34
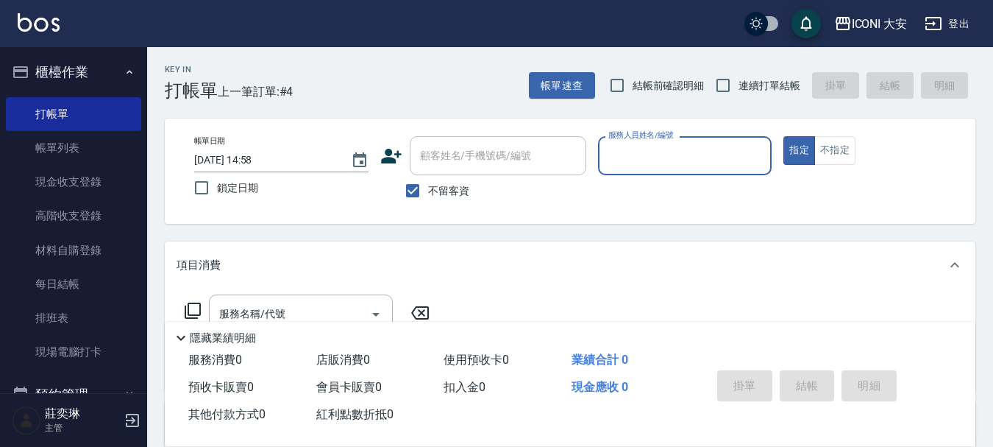
drag, startPoint x: 685, startPoint y: 142, endPoint x: 682, endPoint y: 161, distance: 19.4
click at [685, 143] on div "服務人員姓名/編號" at bounding box center [685, 155] width 174 height 39
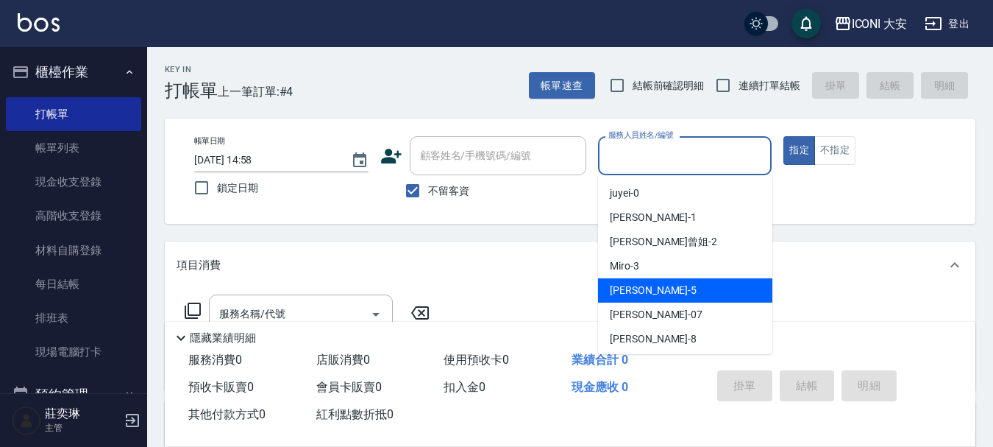
click at [623, 291] on span "[PERSON_NAME]姐 -5" at bounding box center [653, 290] width 87 height 15
type input "[PERSON_NAME]姐-5"
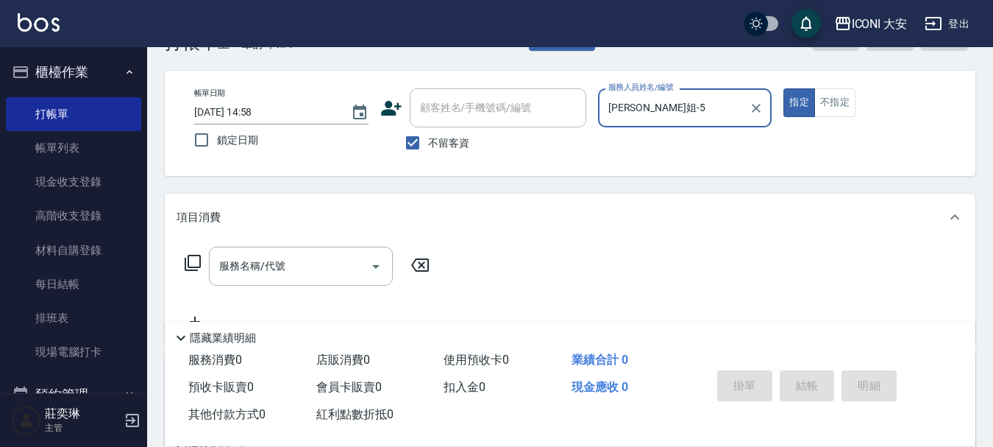
scroll to position [74, 0]
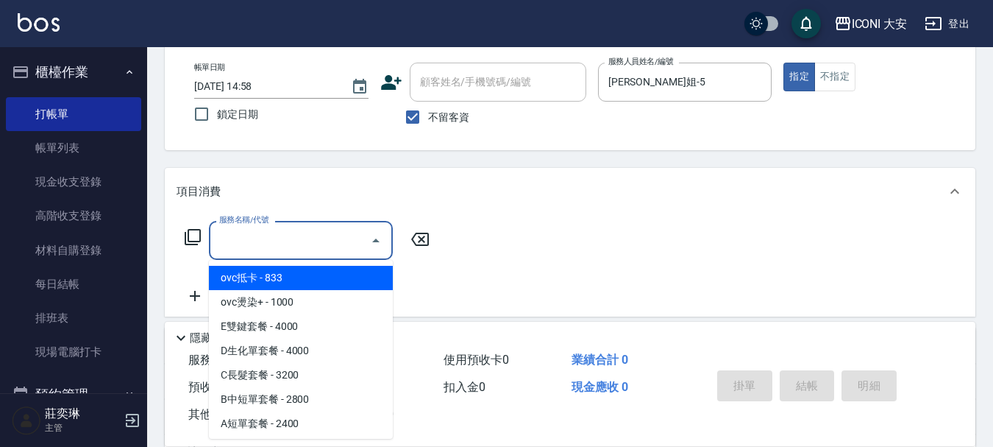
click at [343, 247] on input "服務名稱/代號" at bounding box center [290, 240] width 149 height 26
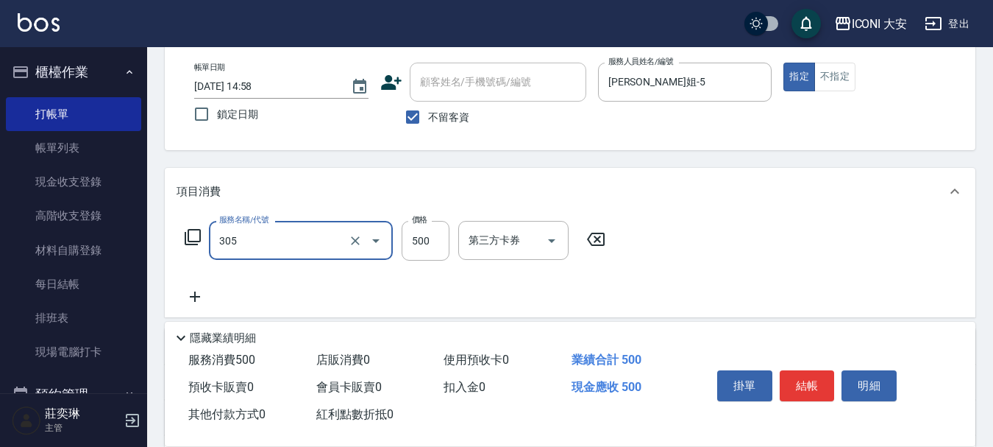
type input "剪髮(305)"
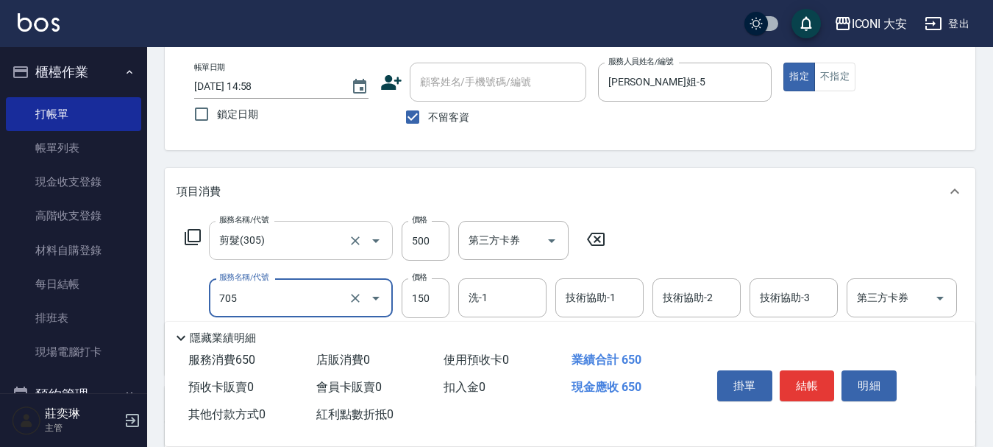
type input "吹風(705)"
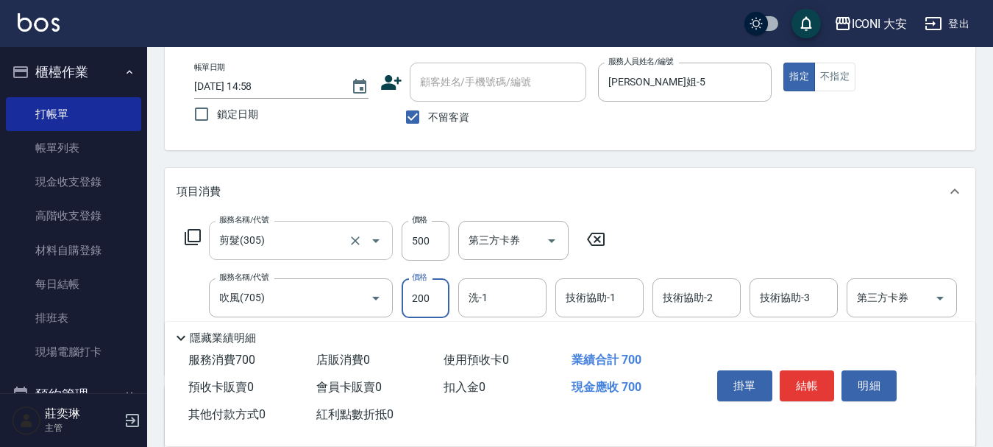
type input "200"
click at [786, 378] on button "結帳" at bounding box center [807, 385] width 55 height 31
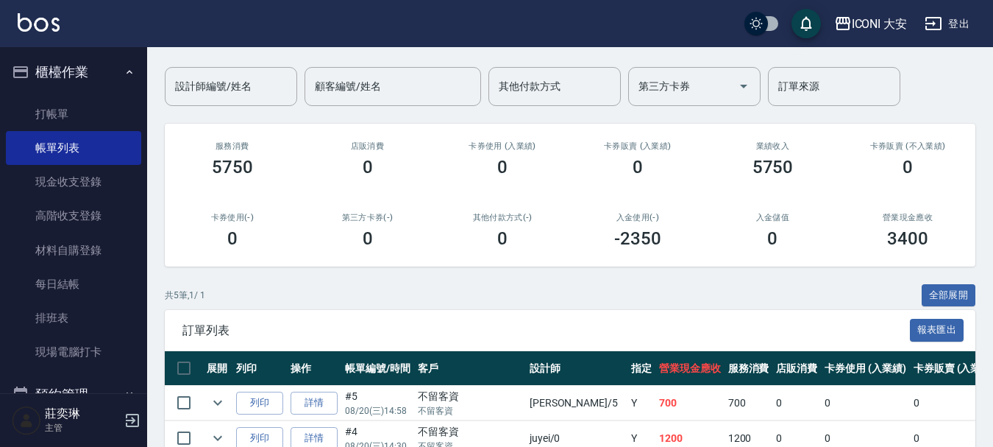
scroll to position [147, 0]
